Goal: Task Accomplishment & Management: Manage account settings

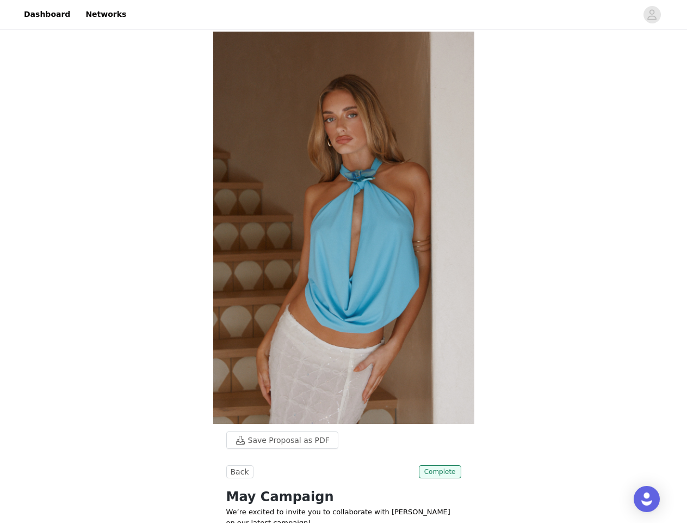
click at [343, 15] on div at bounding box center [385, 14] width 505 height 24
click at [653, 15] on icon "avatar" at bounding box center [652, 14] width 10 height 17
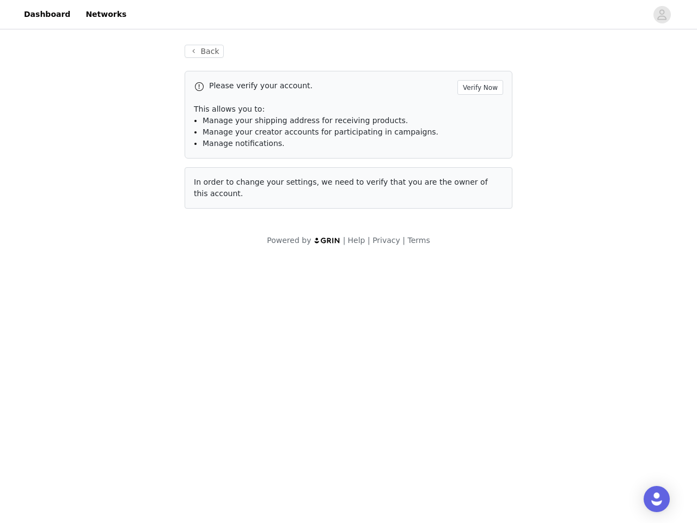
click at [277, 60] on div "Back Please verify your account. Verify Now This allows you to: Manage your shi…" at bounding box center [348, 127] width 354 height 190
click at [238, 91] on div "Please verify your account. Verify Now" at bounding box center [348, 87] width 309 height 15
click at [441, 91] on div "Please verify your account. Verify Now" at bounding box center [348, 87] width 309 height 15
click at [344, 391] on body "Dashboard Networks Back Please verify your account. Verify Now This allows you …" at bounding box center [348, 261] width 697 height 523
click at [428, 383] on body "Dashboard Networks Back Please verify your account. Verify Now This allows you …" at bounding box center [348, 261] width 697 height 523
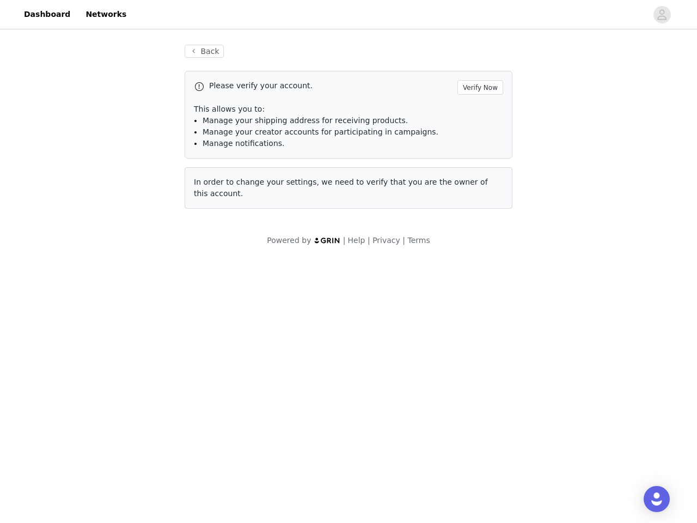
click at [441, 450] on body "Dashboard Networks Back Please verify your account. Verify Now This allows you …" at bounding box center [348, 261] width 697 height 523
